Goal: Task Accomplishment & Management: Manage account settings

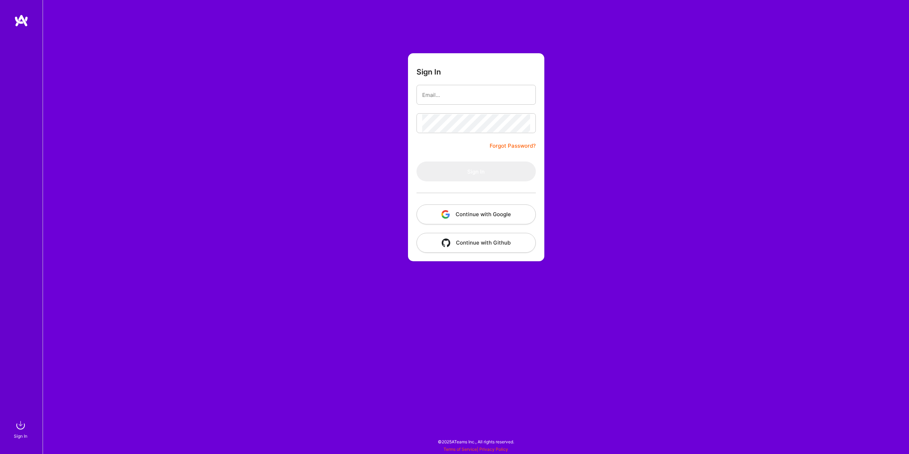
click at [460, 216] on button "Continue with Google" at bounding box center [476, 215] width 119 height 20
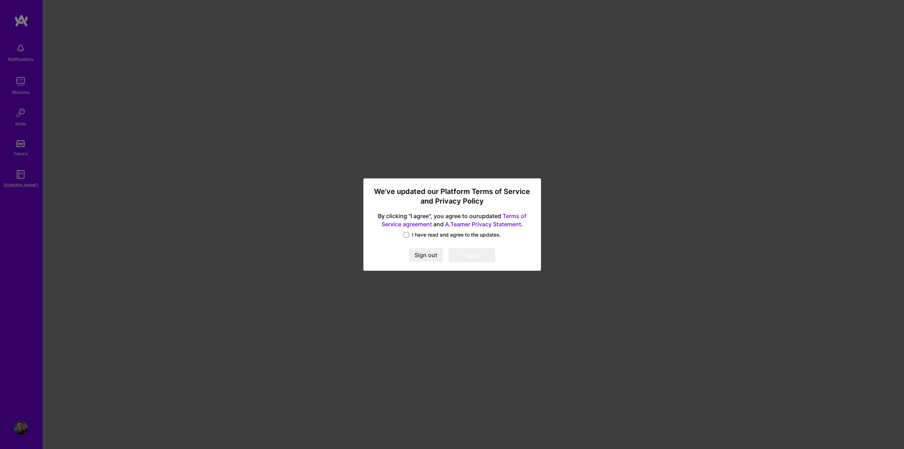
click at [418, 237] on span "I have read and agree to the updates." at bounding box center [456, 234] width 89 height 7
click at [0, 0] on input "I have read and agree to the updates." at bounding box center [0, 0] width 0 height 0
click at [456, 257] on button "I agree" at bounding box center [472, 255] width 47 height 14
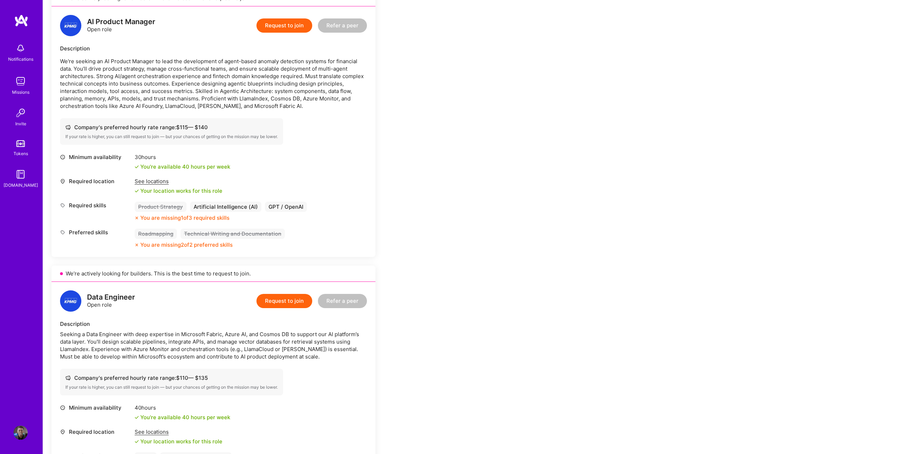
scroll to position [429, 0]
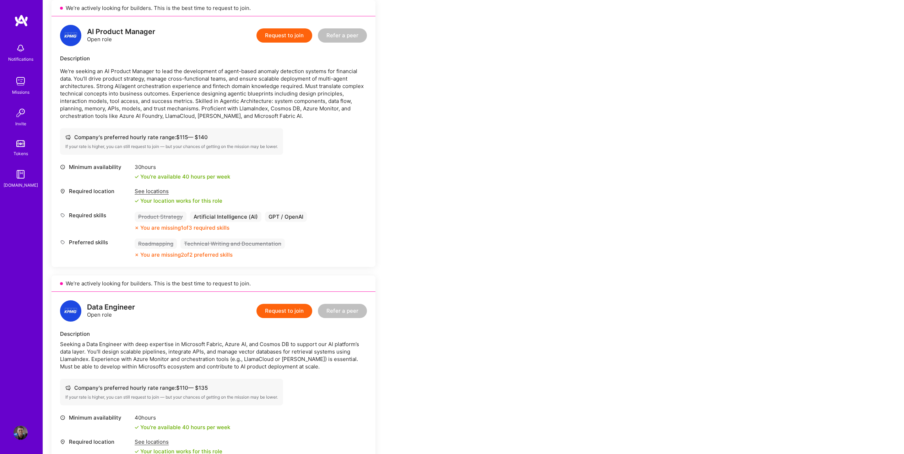
click at [213, 218] on div "Artificial Intelligence (AI)" at bounding box center [225, 217] width 71 height 10
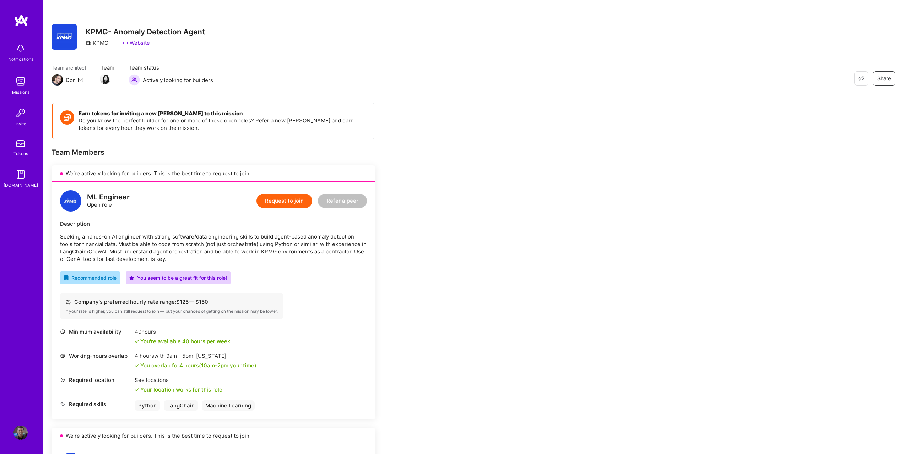
scroll to position [0, 0]
click at [21, 435] on img at bounding box center [20, 433] width 14 height 14
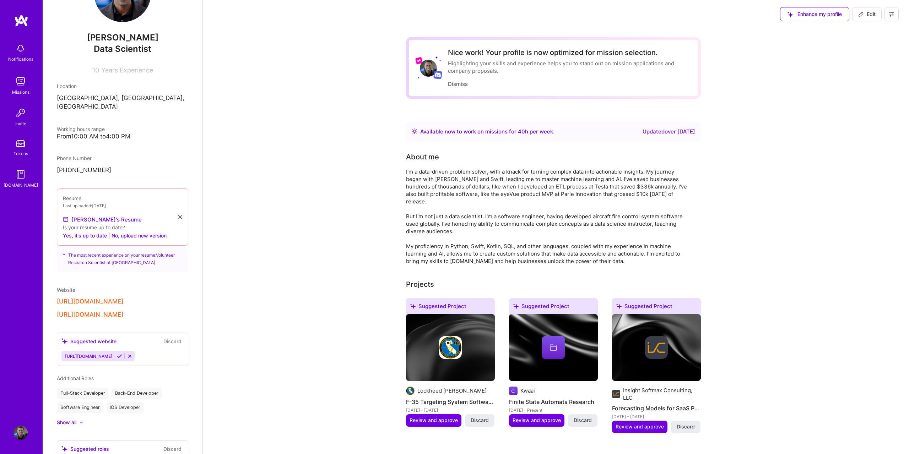
scroll to position [50, 0]
click at [122, 353] on icon at bounding box center [119, 355] width 5 height 5
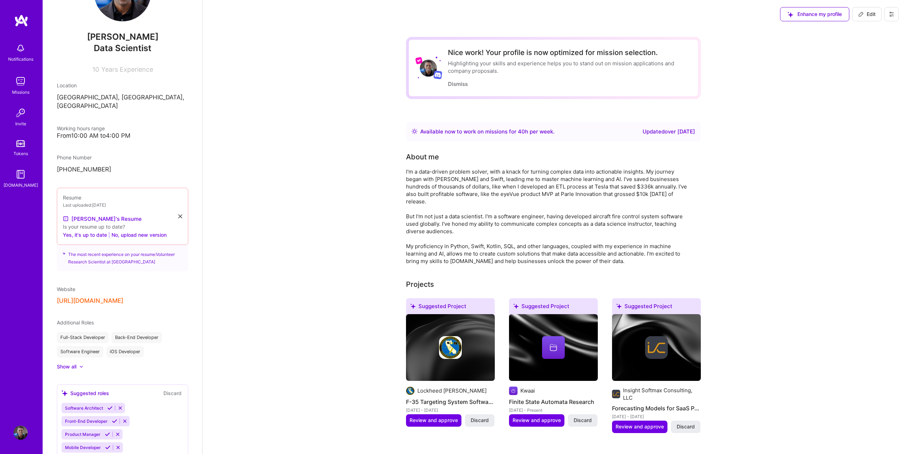
click at [69, 365] on div "[PERSON_NAME] Data Scientist 10 Years Experience Location [GEOGRAPHIC_DATA], [G…" at bounding box center [123, 227] width 160 height 454
click at [69, 364] on div "[PERSON_NAME] Data Scientist 10 Years Experience Location [GEOGRAPHIC_DATA], [G…" at bounding box center [123, 227] width 160 height 454
click at [70, 362] on div "[PERSON_NAME] Data Scientist 10 Years Experience Location [GEOGRAPHIC_DATA], [G…" at bounding box center [123, 227] width 160 height 454
click at [70, 363] on div "Show all" at bounding box center [67, 366] width 20 height 7
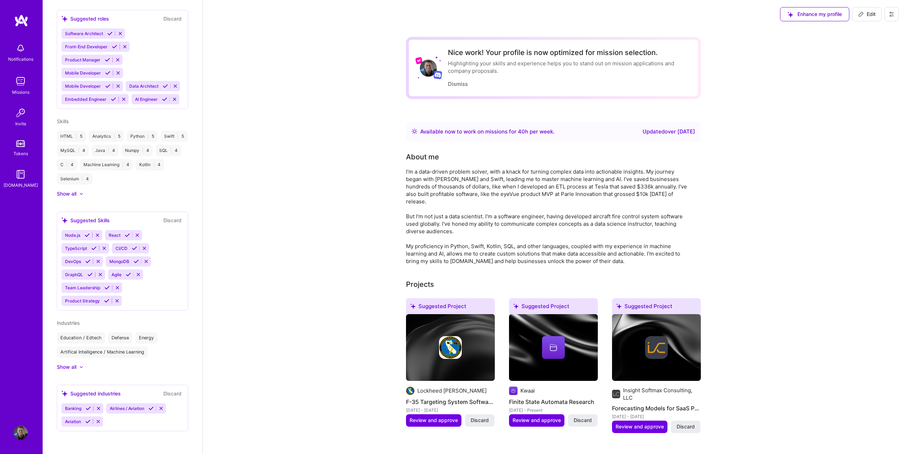
scroll to position [0, 0]
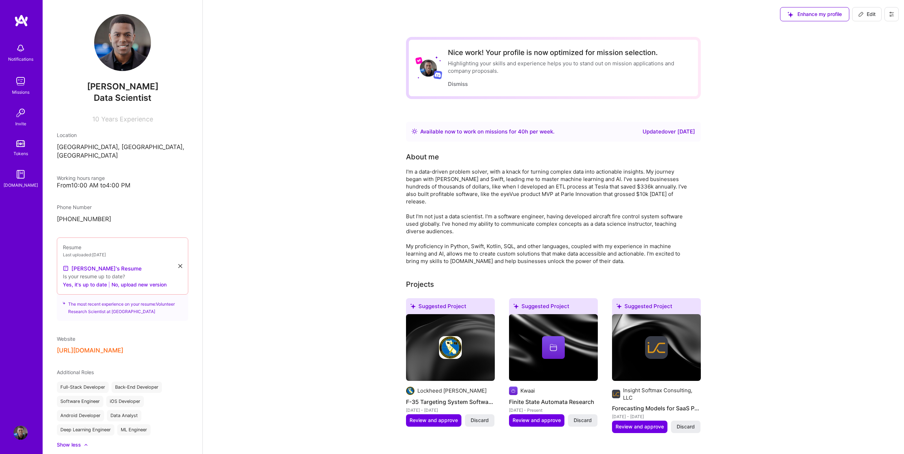
click at [862, 12] on icon at bounding box center [861, 14] width 4 height 4
select select "US"
select select "Right Now"
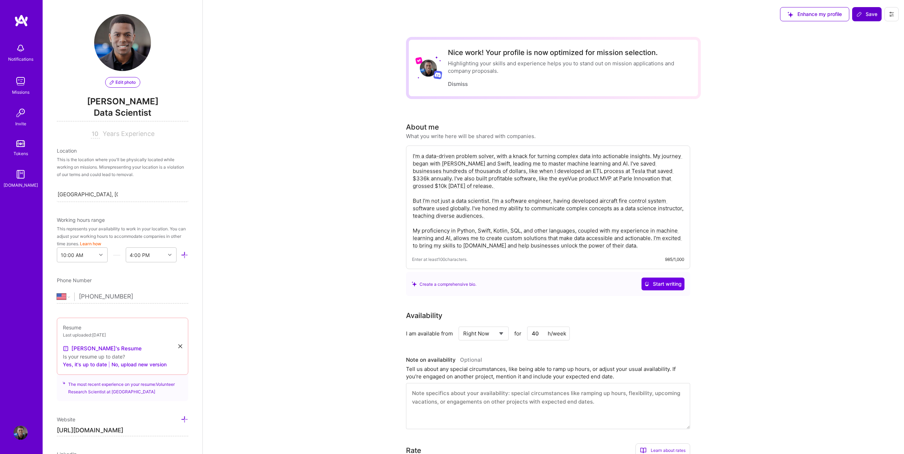
scroll to position [256, 0]
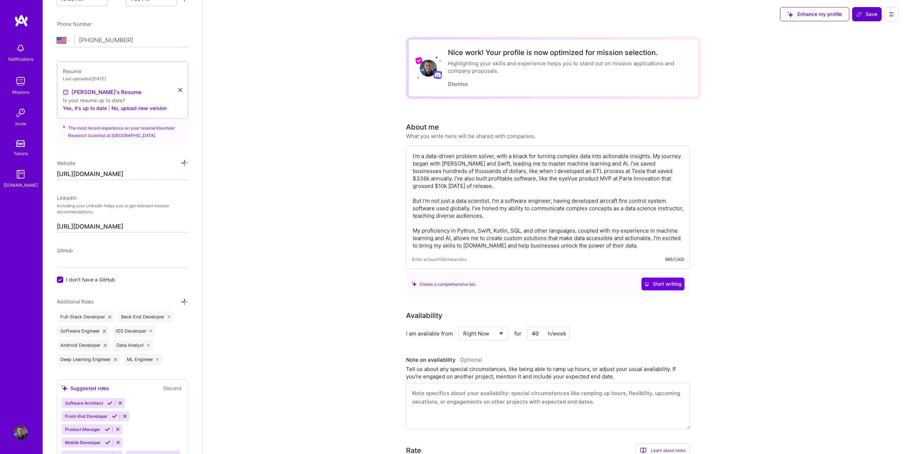
click at [114, 178] on input "[URL][DOMAIN_NAME]" at bounding box center [122, 174] width 131 height 11
type input "[URL][DOMAIN_NAME]"
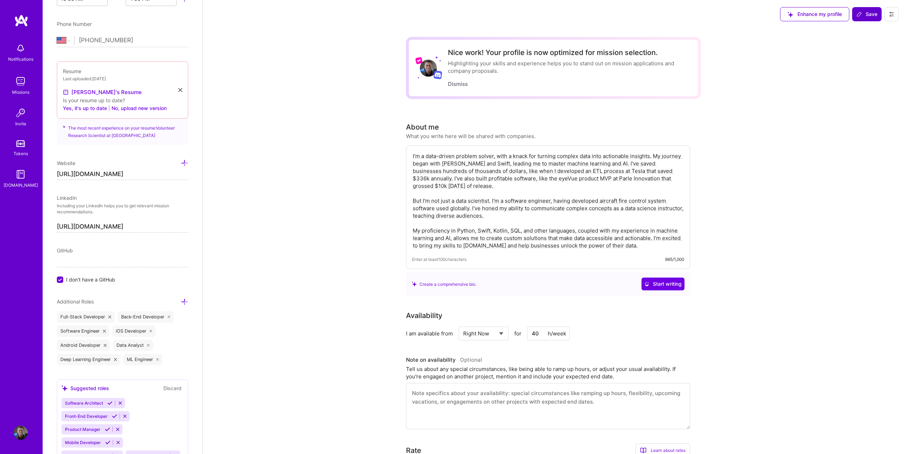
click at [63, 277] on label "I don't have a GitHub" at bounding box center [122, 279] width 131 height 7
click at [63, 277] on input "I don't have a GitHub" at bounding box center [61, 280] width 6 height 6
click at [69, 260] on input at bounding box center [122, 261] width 131 height 11
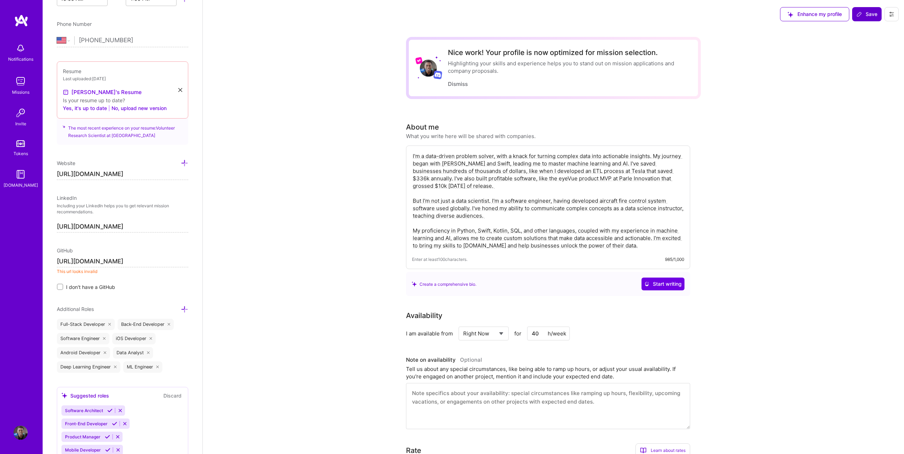
click at [92, 259] on input "[URL][DOMAIN_NAME]" at bounding box center [122, 261] width 131 height 11
paste input "daryleserrant"
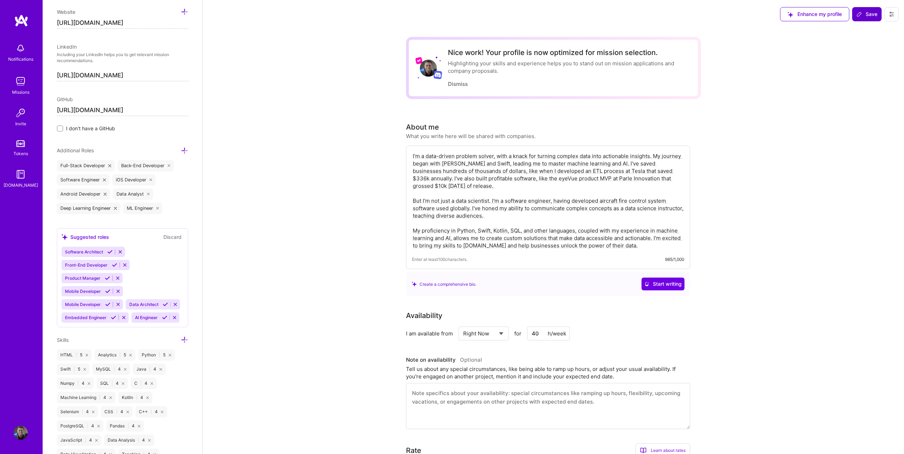
scroll to position [410, 0]
type input "[URL][DOMAIN_NAME]"
click at [112, 318] on icon at bounding box center [113, 315] width 5 height 5
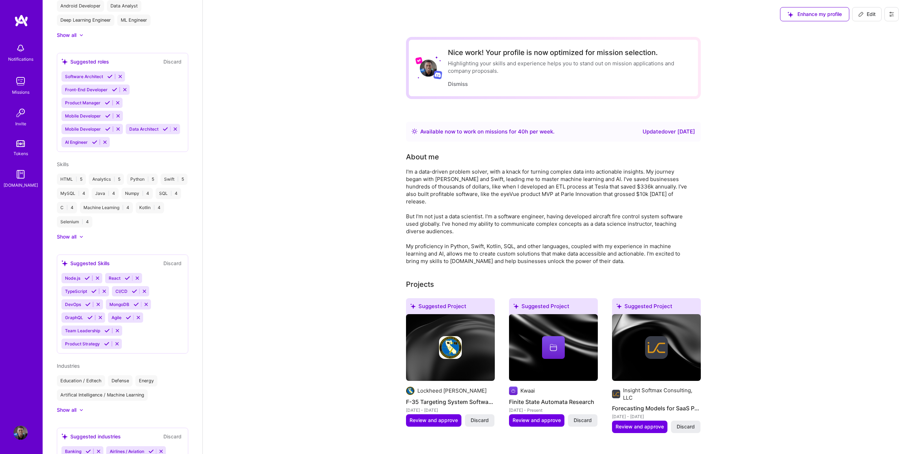
scroll to position [321, 0]
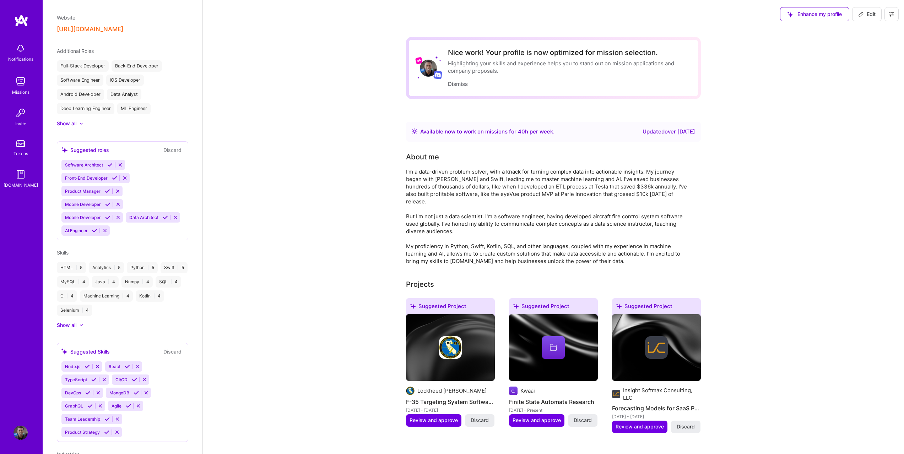
click at [97, 228] on icon at bounding box center [94, 230] width 5 height 5
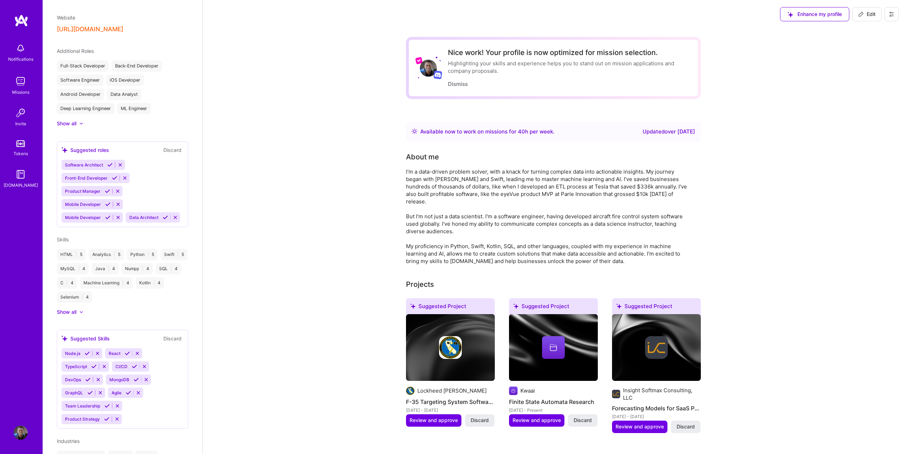
click at [107, 215] on icon at bounding box center [107, 217] width 5 height 5
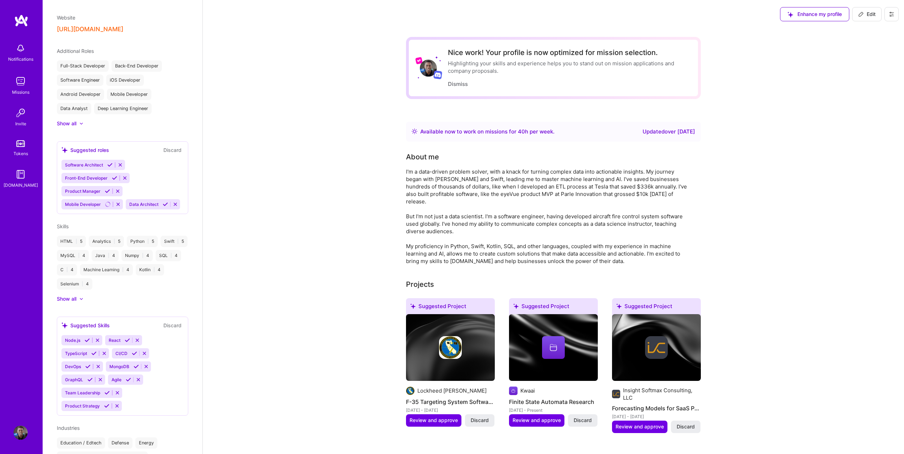
click at [72, 111] on div "Additional Roles Full-Stack Developer Back-End Developer Software Engineer iOS …" at bounding box center [122, 87] width 131 height 80
click at [71, 120] on div "Show all" at bounding box center [67, 123] width 20 height 7
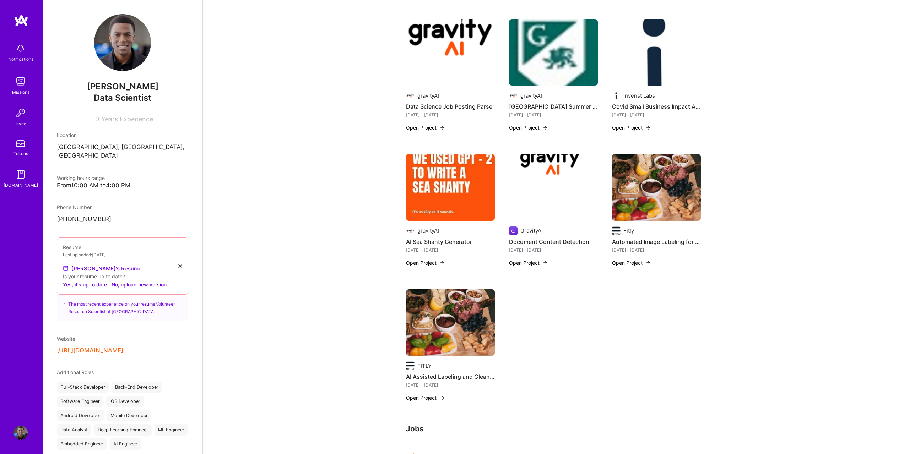
scroll to position [0, 0]
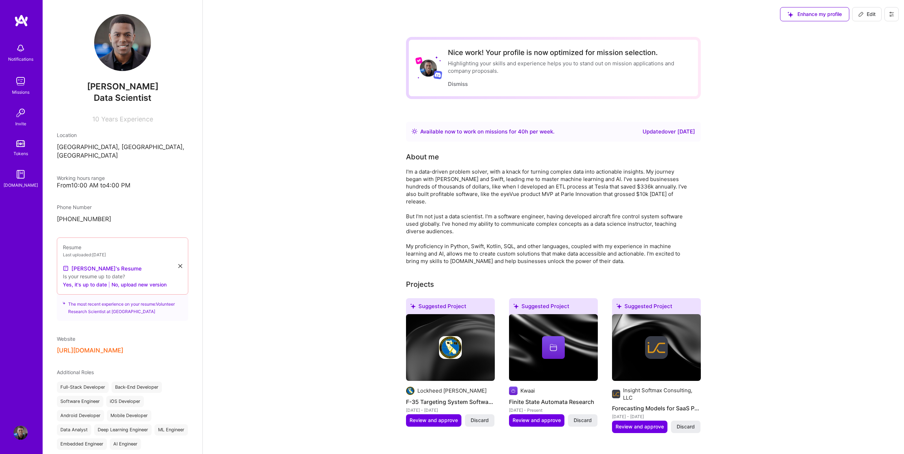
click at [864, 17] on span "Edit" at bounding box center [866, 14] width 17 height 7
select select "US"
select select "Right Now"
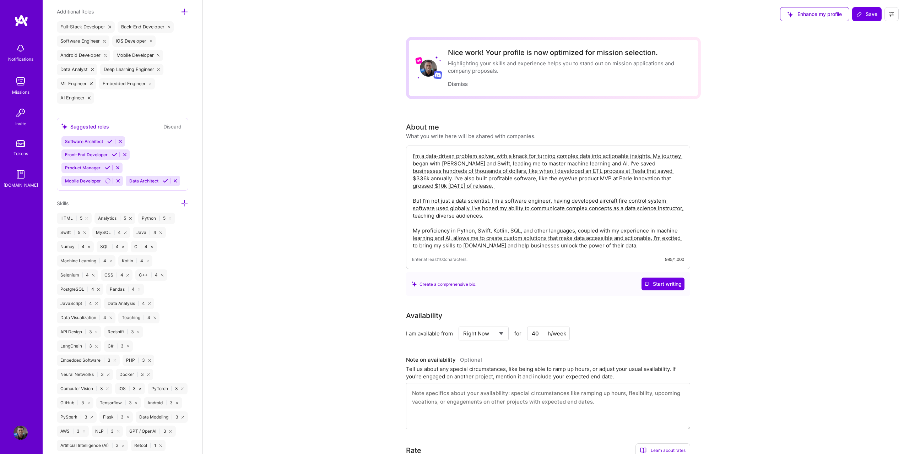
scroll to position [549, 0]
click at [105, 250] on div "SQL | 4" at bounding box center [112, 244] width 31 height 11
click at [181, 205] on icon at bounding box center [184, 200] width 7 height 7
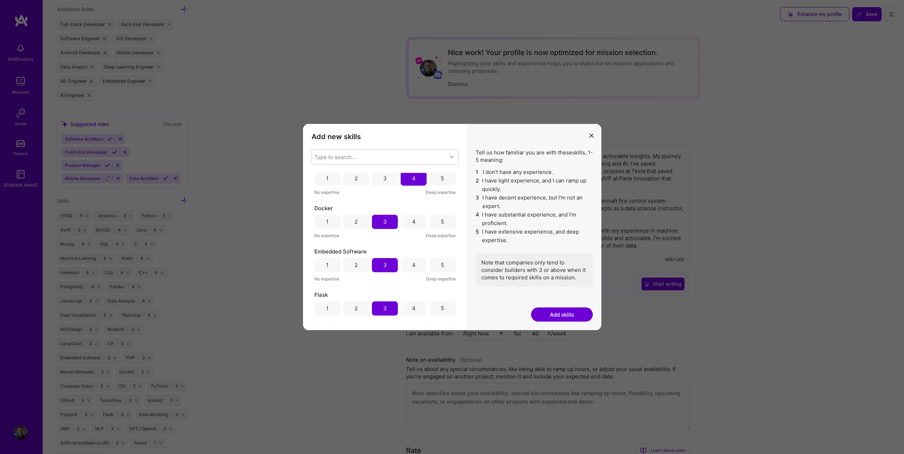
scroll to position [577, 0]
click at [592, 139] on button "modal" at bounding box center [591, 136] width 9 height 12
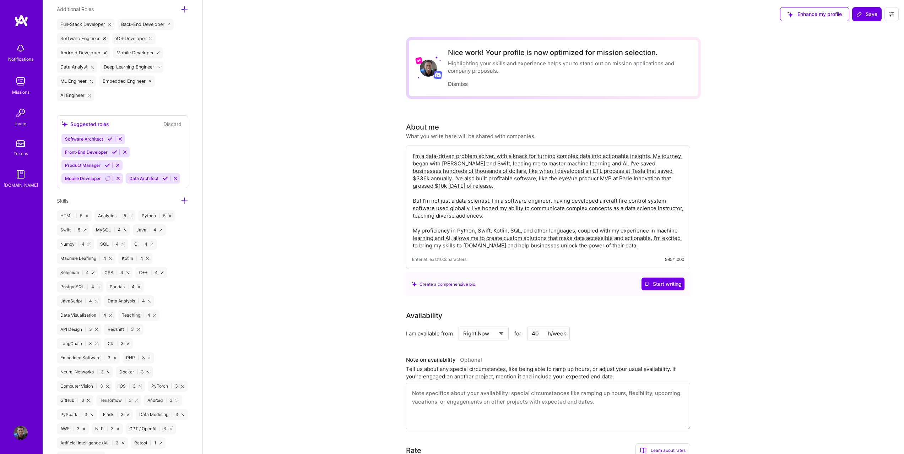
click at [20, 19] on img at bounding box center [21, 20] width 14 height 13
click at [18, 84] on img at bounding box center [20, 81] width 14 height 14
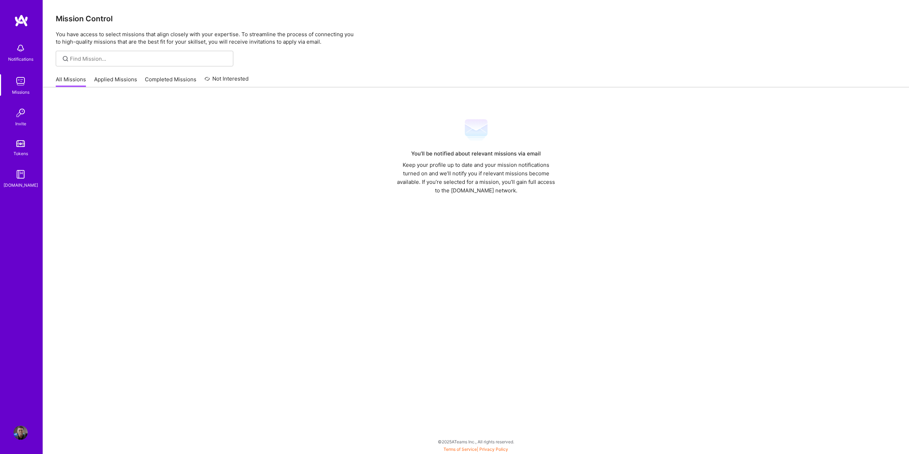
click at [130, 81] on link "Applied Missions" at bounding box center [115, 82] width 43 height 12
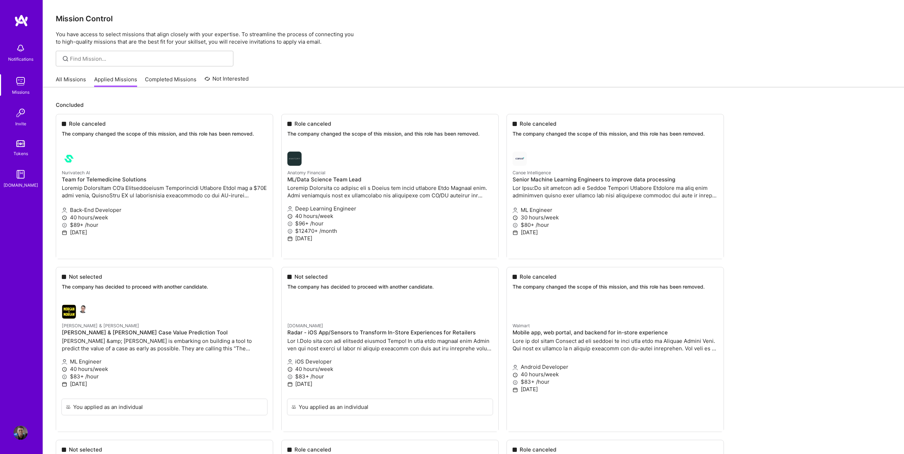
click at [164, 76] on link "Completed Missions" at bounding box center [170, 82] width 51 height 12
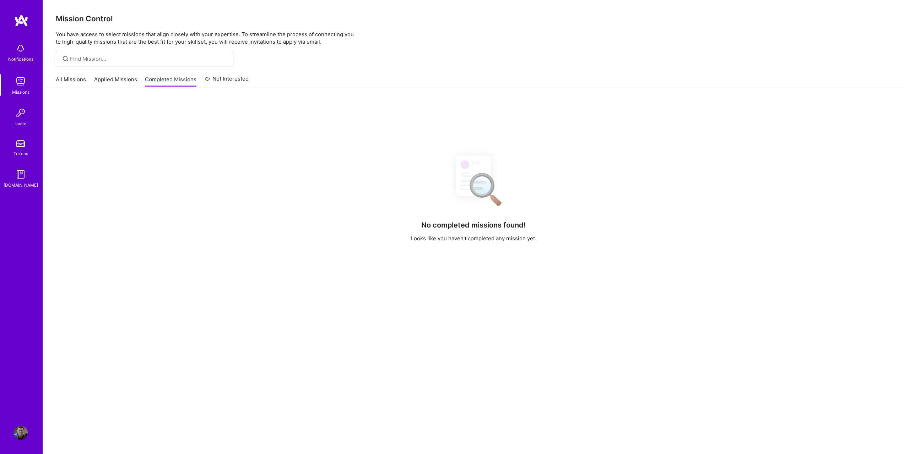
click at [110, 78] on link "Applied Missions" at bounding box center [115, 82] width 43 height 12
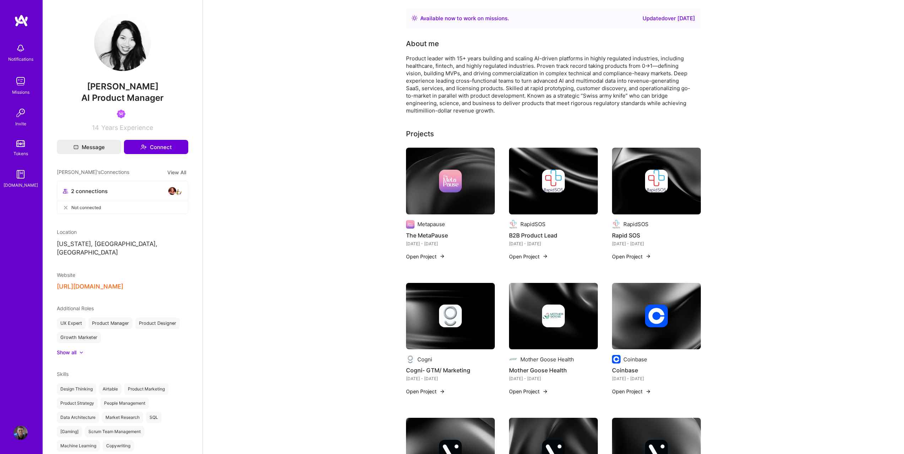
click at [84, 283] on button "https://carleenpan.com" at bounding box center [90, 286] width 66 height 7
